Goal: Task Accomplishment & Management: Complete application form

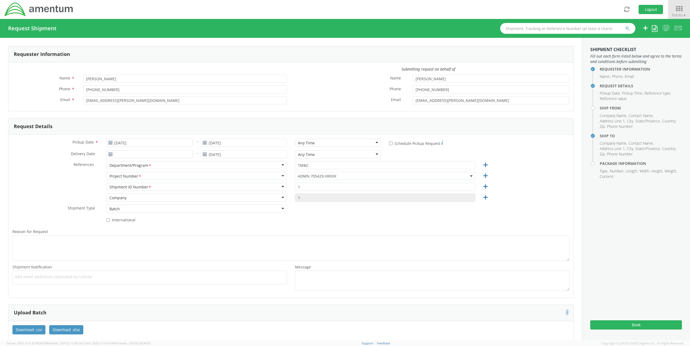
scroll to position [270, 0]
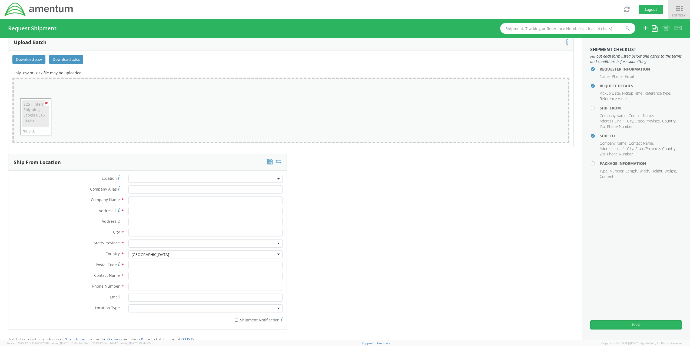
click at [46, 101] on icon at bounding box center [46, 103] width 3 height 4
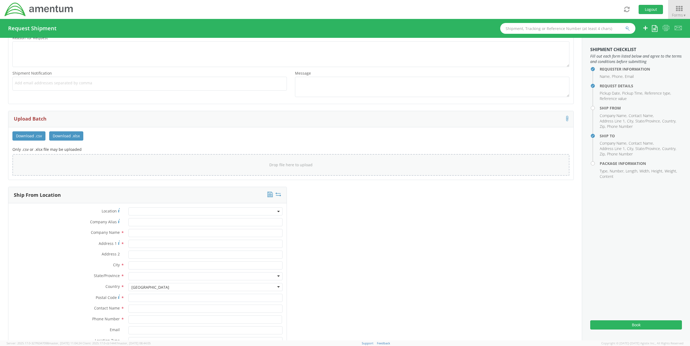
scroll to position [108, 0]
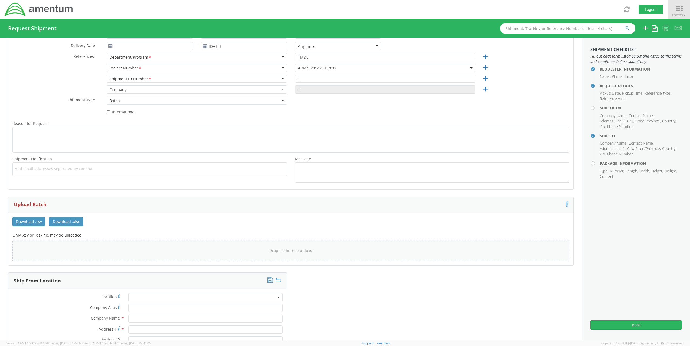
click at [56, 252] on div "Drop file here to upload" at bounding box center [291, 250] width 548 height 13
type input "C:\fakepath\S25 - Intern Shipping Labels (JETS II).xlsx"
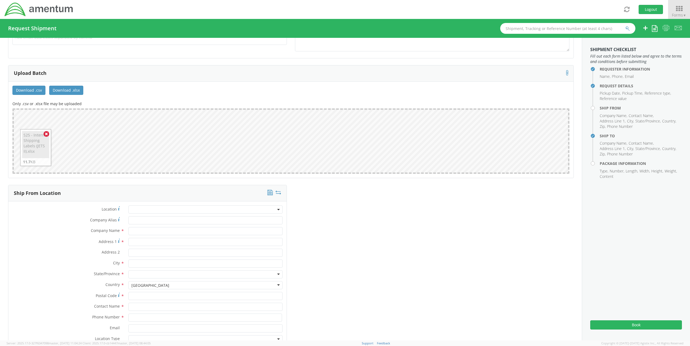
scroll to position [270, 0]
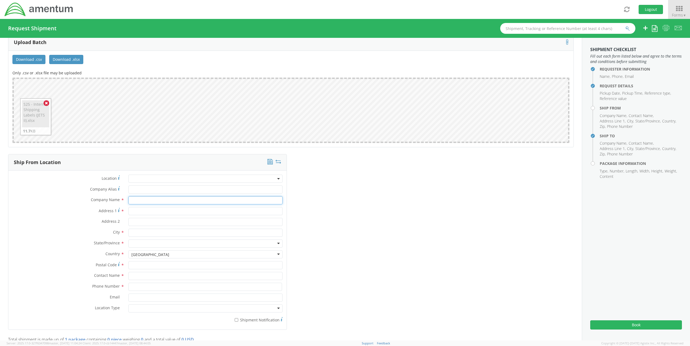
click at [146, 201] on input "text" at bounding box center [205, 200] width 154 height 8
type input "Amentum -"
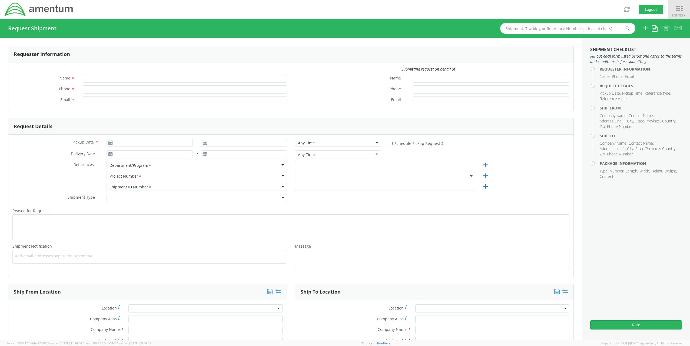
type input "[PERSON_NAME]"
type input "[PHONE_NUMBER]"
type input "[EMAIL_ADDRESS][PERSON_NAME][DOMAIN_NAME]"
type input "[DATE]"
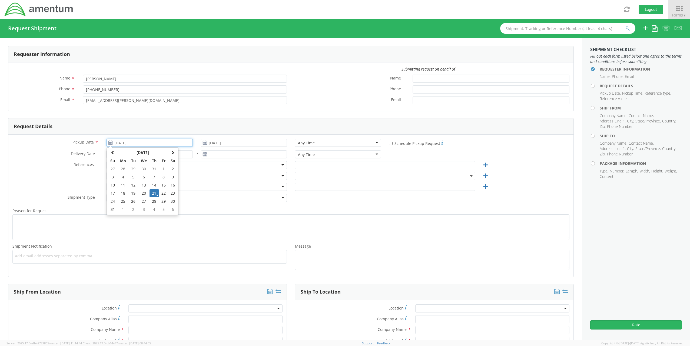
click at [139, 143] on input "[DATE]" at bounding box center [149, 143] width 86 height 8
click at [160, 189] on td "22" at bounding box center [163, 193] width 9 height 8
type input "[DATE]"
click at [378, 165] on input "text" at bounding box center [385, 165] width 180 height 8
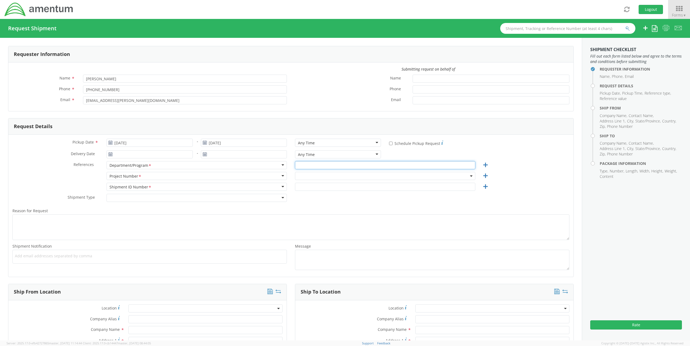
click at [337, 165] on input "text" at bounding box center [385, 165] width 180 height 8
type input "TM&C"
click at [304, 177] on span at bounding box center [385, 176] width 180 height 8
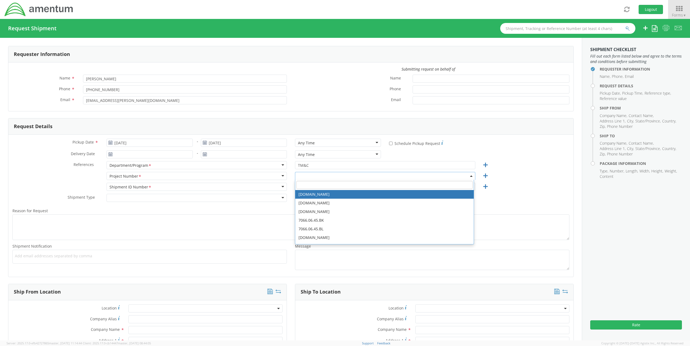
click at [305, 181] on input "search" at bounding box center [384, 185] width 176 height 8
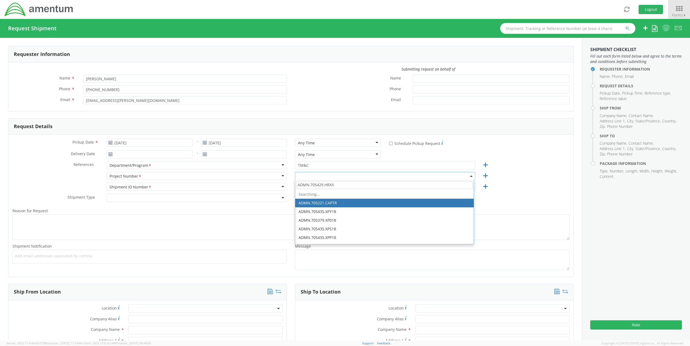
type input "ADMN.705429.HRXXX"
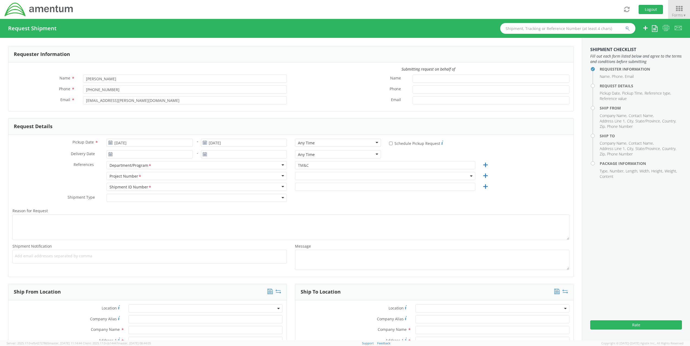
click at [324, 202] on div "Shipment Type * Batch Regular" at bounding box center [290, 199] width 565 height 11
click at [318, 177] on span at bounding box center [385, 176] width 180 height 8
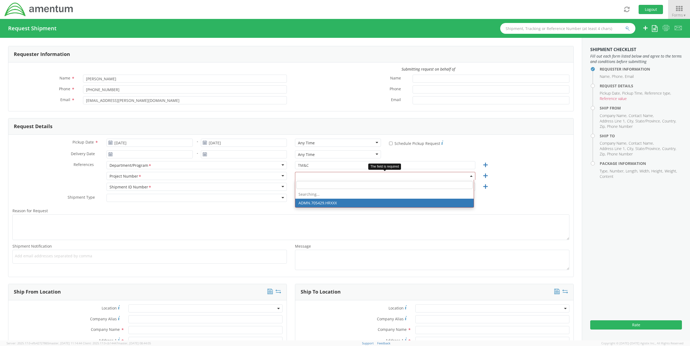
select select "ADMN.705429.HRXXX"
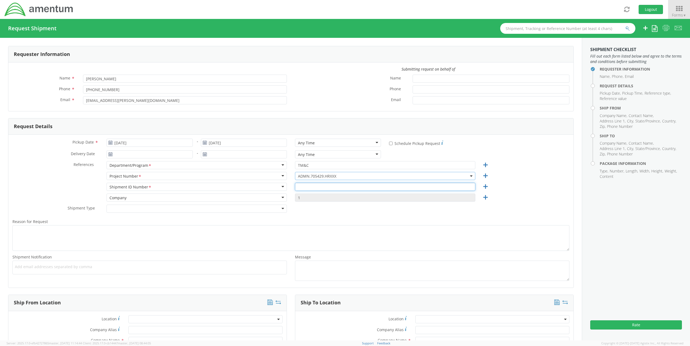
click at [319, 186] on input "text" at bounding box center [385, 187] width 180 height 8
type input "1"
click at [271, 235] on textarea "Reason for Request *" at bounding box center [290, 238] width 557 height 26
click at [174, 207] on div at bounding box center [196, 209] width 180 height 8
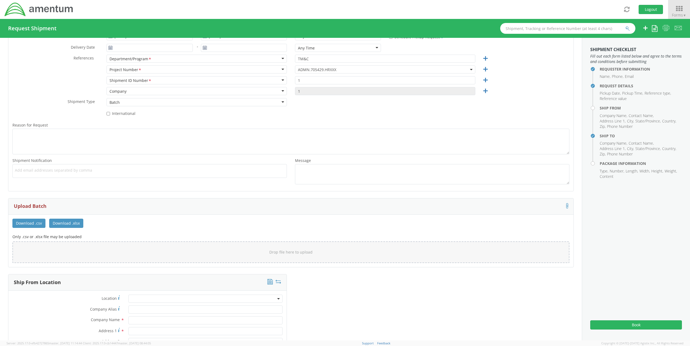
scroll to position [108, 0]
click at [62, 169] on span "Add email addresses separated by comma" at bounding box center [149, 168] width 269 height 5
type input "[PERSON_NAME].[PERSON_NAME]"
click at [36, 166] on span "Add email addresses separated by comma" at bounding box center [149, 168] width 269 height 5
paste input "[PERSON_NAME][EMAIL_ADDRESS][PERSON_NAME][DOMAIN_NAME]"
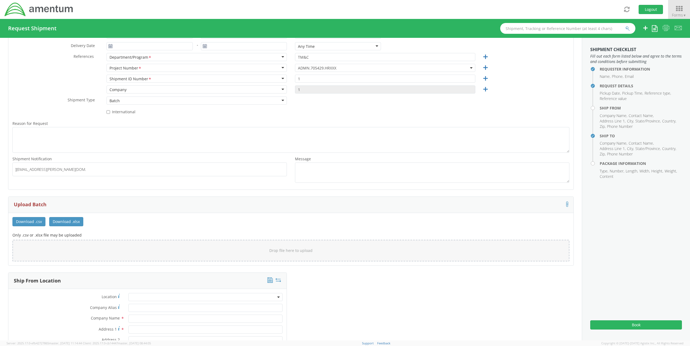
scroll to position [0, 0]
type input "[PERSON_NAME][EMAIL_ADDRESS][PERSON_NAME][DOMAIN_NAME]"
click at [48, 251] on div "Drop file here to upload" at bounding box center [291, 250] width 548 height 13
type input "C:\fakepath\S25 - Intern Shipping Labels (JETS II).xlsx"
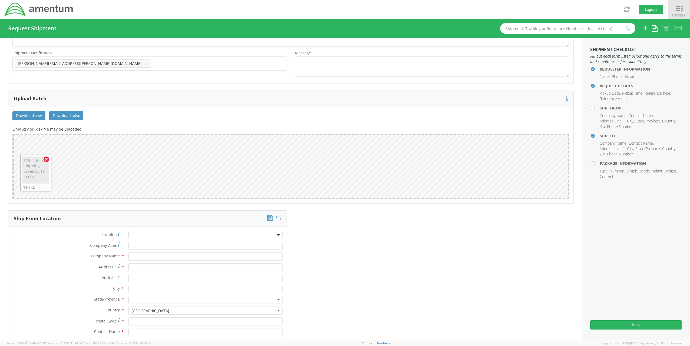
scroll to position [270, 0]
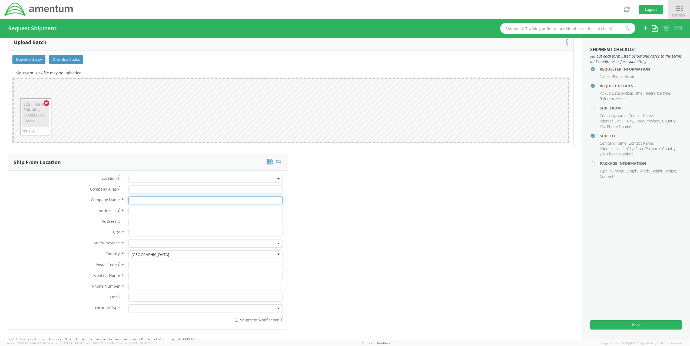
click at [140, 197] on input "text" at bounding box center [205, 200] width 154 height 8
type input "a"
click at [140, 197] on input "Am" at bounding box center [205, 200] width 154 height 8
click at [157, 198] on input "Am" at bounding box center [205, 200] width 154 height 8
click at [157, 198] on input "Amentum" at bounding box center [205, 200] width 154 height 8
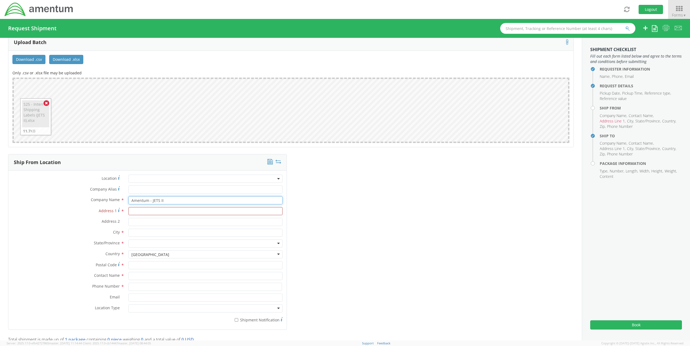
type input "Amentum - JETS II"
click at [131, 212] on input "Address 1 *" at bounding box center [205, 211] width 154 height 8
paste input "[GEOGRAPHIC_DATA]"
type input "[GEOGRAPHIC_DATA]"
click at [149, 234] on input "text" at bounding box center [205, 233] width 154 height 8
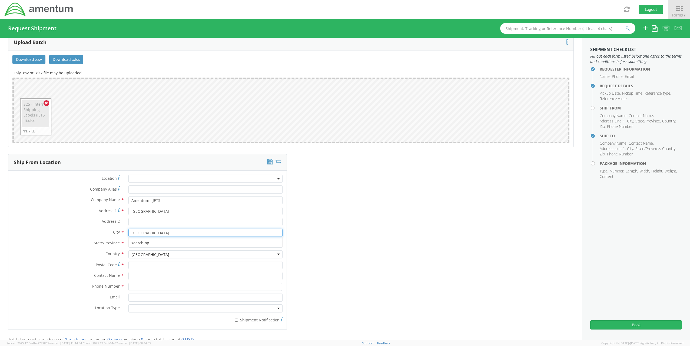
type input "[GEOGRAPHIC_DATA]"
type input "[US_STATE]"
click at [143, 264] on input "Postal Code *" at bounding box center [205, 265] width 154 height 8
paste input "77058"
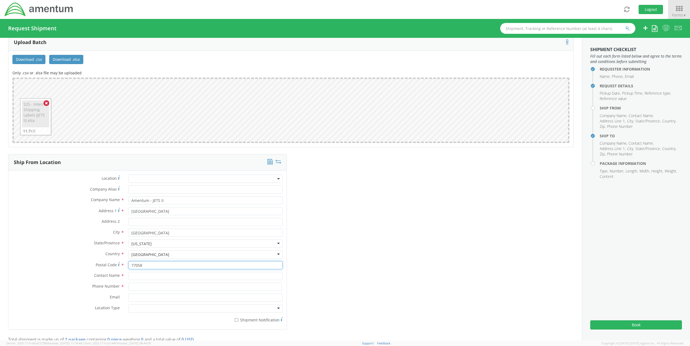
type input "77058"
click at [149, 272] on input "text" at bounding box center [205, 276] width 154 height 8
type input "[PERSON_NAME]"
click at [134, 287] on input at bounding box center [205, 287] width 154 height 8
paste input "[PHONE_NUMBER]"
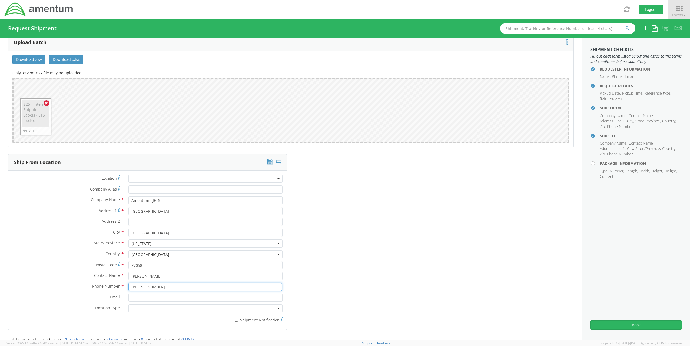
type input "[PHONE_NUMBER]"
click at [185, 294] on input "Email *" at bounding box center [205, 298] width 154 height 8
click at [145, 298] on input "Email *" at bounding box center [205, 298] width 154 height 8
paste input "[PERSON_NAME][EMAIL_ADDRESS][PERSON_NAME][DOMAIN_NAME]"
type input "[PERSON_NAME][EMAIL_ADDRESS][PERSON_NAME][DOMAIN_NAME]"
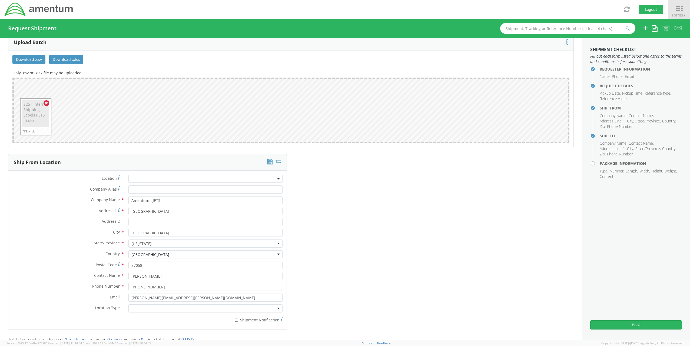
click at [149, 304] on div at bounding box center [205, 308] width 154 height 8
click at [417, 266] on div "Ship From Location Location * Company Alias * Company Name * Amentum - JETS II …" at bounding box center [290, 245] width 573 height 182
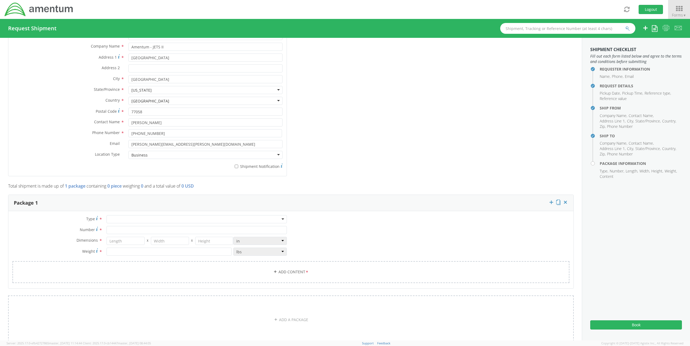
scroll to position [432, 0]
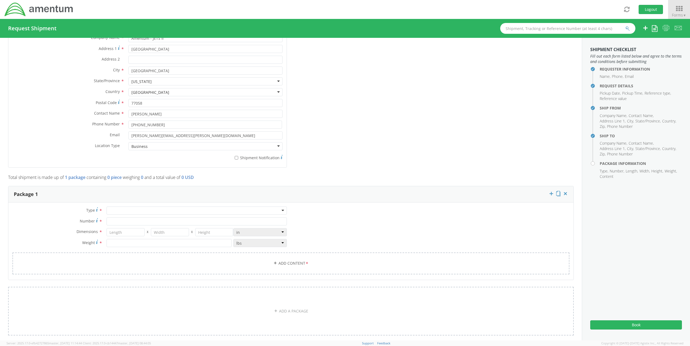
click at [146, 208] on div at bounding box center [196, 210] width 180 height 8
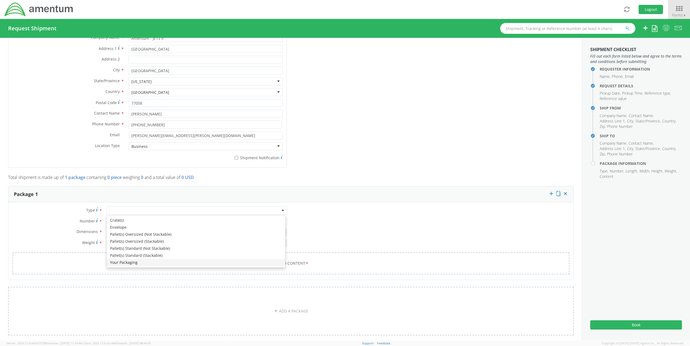
click at [131, 264] on div "Crate(s) Envelope Pallet(s) Oversized (Not Stackable) Pallet(s) Oversized (Stac…" at bounding box center [196, 241] width 178 height 52
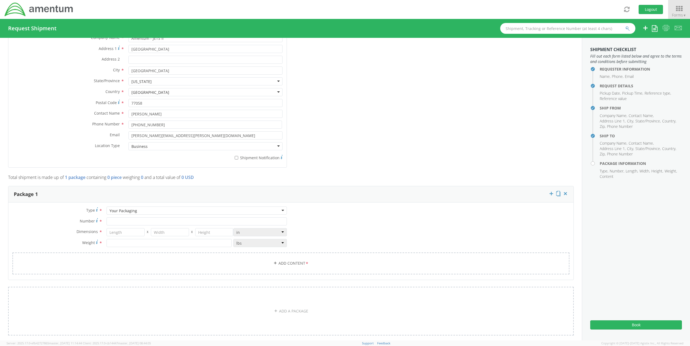
click at [112, 224] on div "Type * Your Packaging Your Packaging Crate(s) Envelope Pallet(s) Oversized (Not…" at bounding box center [149, 229] width 282 height 46
click at [114, 219] on input "Number *" at bounding box center [196, 221] width 180 height 8
type input "1"
click at [117, 228] on input "number" at bounding box center [125, 232] width 38 height 8
type input "15"
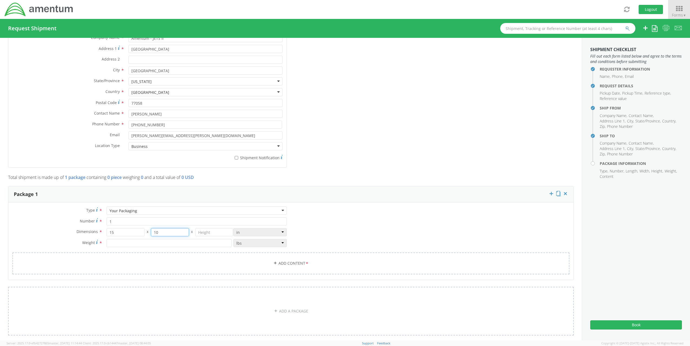
type input "10"
click at [121, 239] on input "number" at bounding box center [168, 243] width 125 height 8
type input "7"
click at [238, 255] on link "Add Content *" at bounding box center [290, 263] width 557 height 22
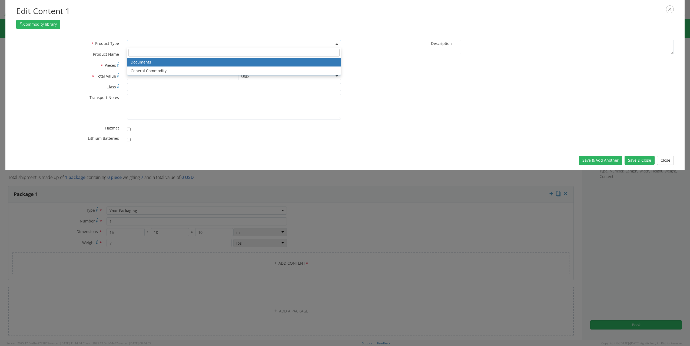
click at [135, 46] on span at bounding box center [234, 44] width 214 height 8
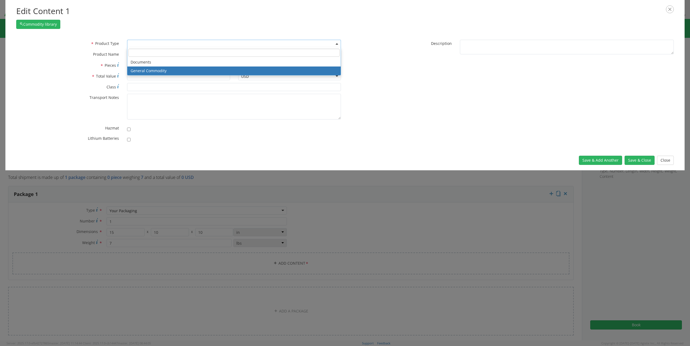
select select "COMMODITY"
type input "General Commodity"
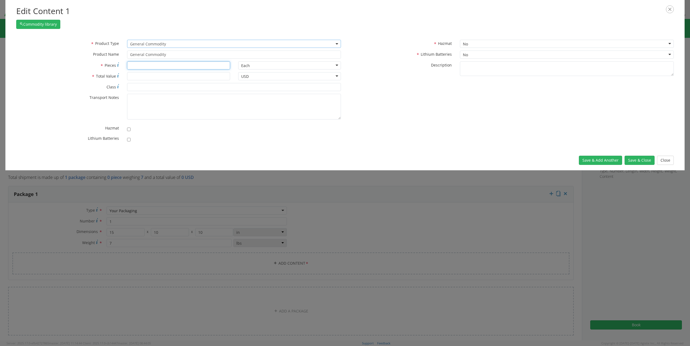
click at [139, 67] on input "* Pieces" at bounding box center [178, 65] width 103 height 8
type input "1"
click at [145, 74] on input "* Total Value" at bounding box center [178, 76] width 103 height 8
type input "75"
click at [151, 110] on textarea "* Transport Notes" at bounding box center [234, 107] width 214 height 26
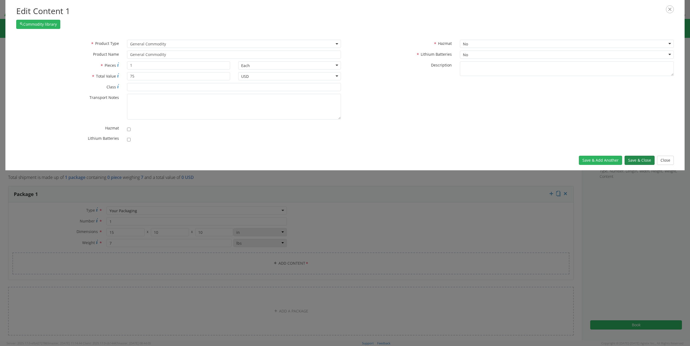
click at [642, 162] on button "Save & Close" at bounding box center [639, 160] width 30 height 9
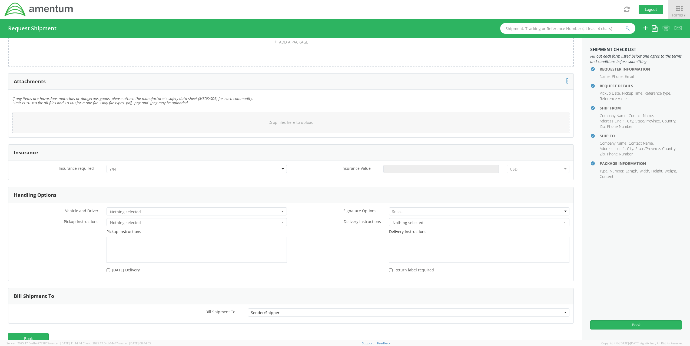
scroll to position [742, 0]
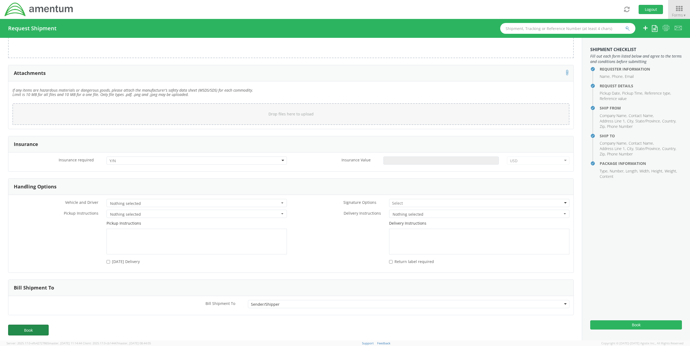
click at [31, 325] on link "Book" at bounding box center [28, 330] width 41 height 11
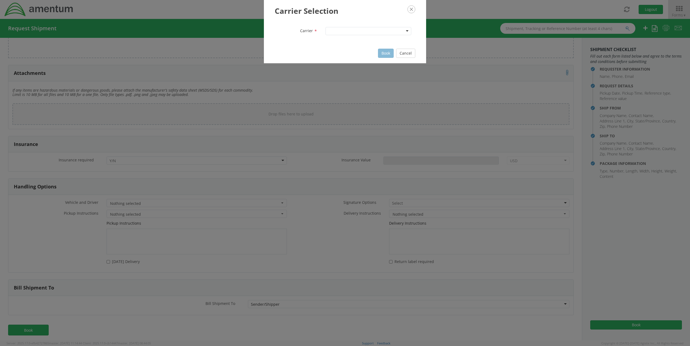
click at [336, 30] on div at bounding box center [368, 31] width 86 height 8
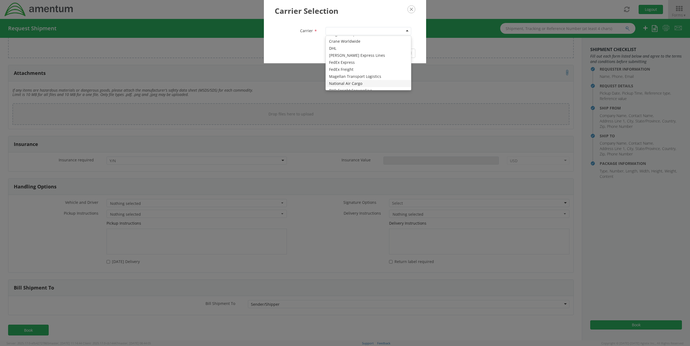
scroll to position [0, 0]
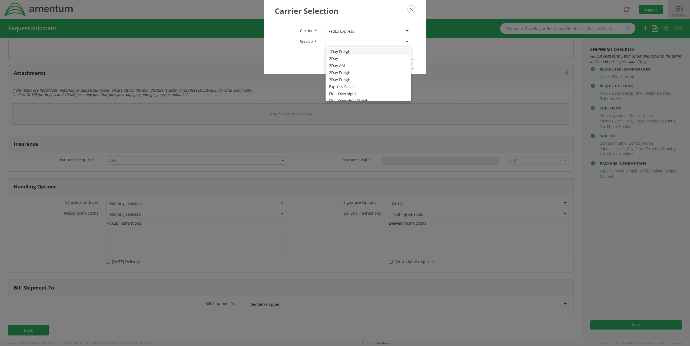
click at [356, 43] on div at bounding box center [368, 42] width 86 height 8
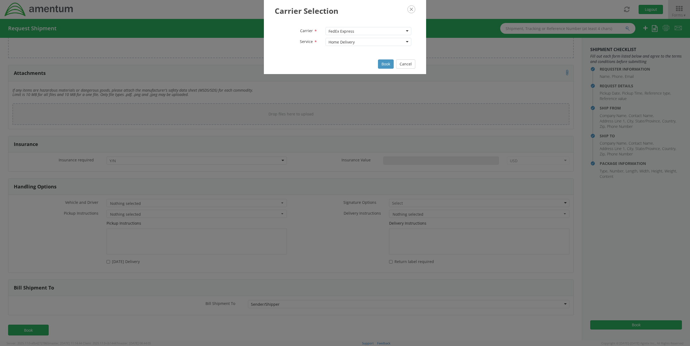
click at [359, 41] on div "Home Delivery" at bounding box center [368, 42] width 86 height 8
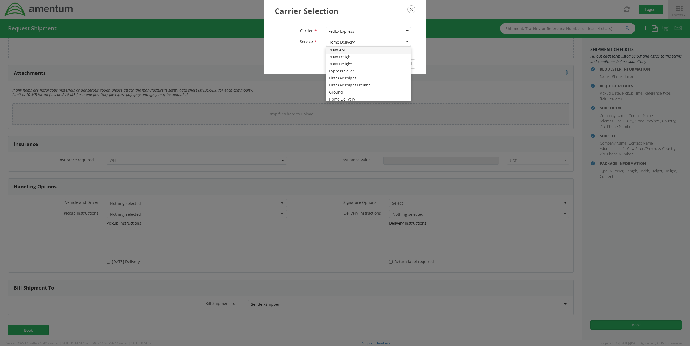
scroll to position [27, 0]
click at [354, 86] on div "Carrier Selection Carrier * FedEx Express FedEx Express Cargo Link Express LLC …" at bounding box center [345, 173] width 690 height 346
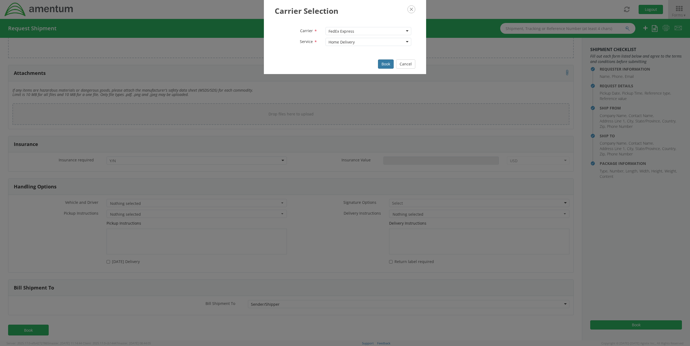
click at [382, 66] on button "Book" at bounding box center [386, 63] width 16 height 9
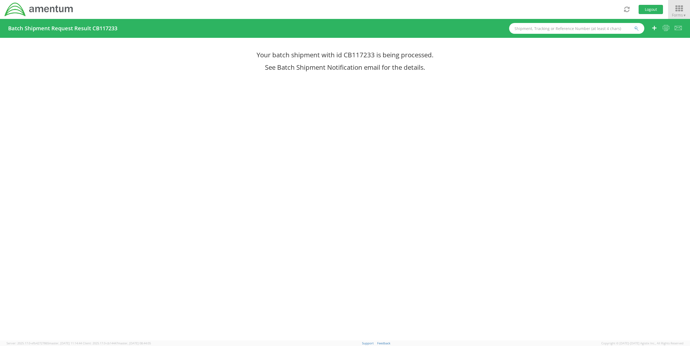
click at [672, 7] on icon at bounding box center [678, 9] width 25 height 8
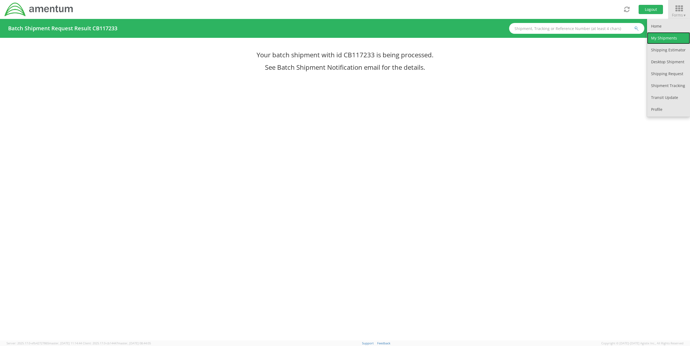
click at [675, 37] on link "My Shipments" at bounding box center [668, 38] width 43 height 12
